Goal: Task Accomplishment & Management: Complete application form

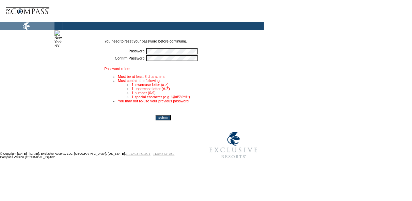
click at [222, 46] on td "You need to reset your password before continuing." at bounding box center [163, 43] width 118 height 8
click at [222, 58] on td "* *" at bounding box center [184, 58] width 76 height 6
click at [171, 121] on input "Submit" at bounding box center [163, 117] width 15 height 5
